Goal: Browse casually

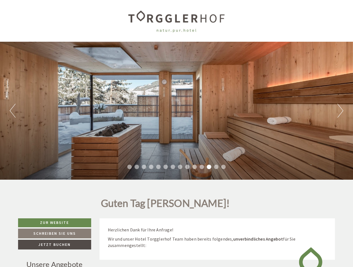
click at [176, 133] on div "Previous Next 1 2 3 4 5 6 7 8 9 10 11 12 13 14" at bounding box center [176, 111] width 353 height 138
click at [13, 111] on button "Previous" at bounding box center [13, 111] width 6 height 14
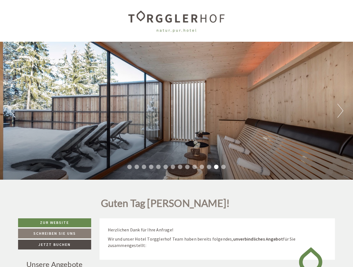
click at [176, 111] on div "Previous Next 1 2 3 4 5 6 7 8 9 10 11 12 13 14" at bounding box center [176, 111] width 353 height 138
click at [340, 111] on button "Next" at bounding box center [340, 111] width 6 height 14
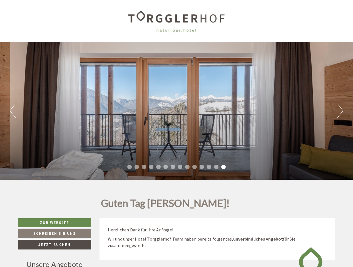
click at [129, 167] on li "1" at bounding box center [129, 166] width 4 height 4
click at [137, 167] on li "2" at bounding box center [136, 166] width 4 height 4
click at [144, 167] on li "3" at bounding box center [144, 166] width 4 height 4
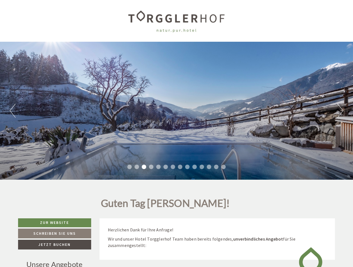
click at [151, 167] on li "4" at bounding box center [151, 166] width 4 height 4
click at [158, 167] on li "5" at bounding box center [158, 166] width 4 height 4
click at [166, 167] on li "6" at bounding box center [165, 166] width 4 height 4
